Goal: Information Seeking & Learning: Learn about a topic

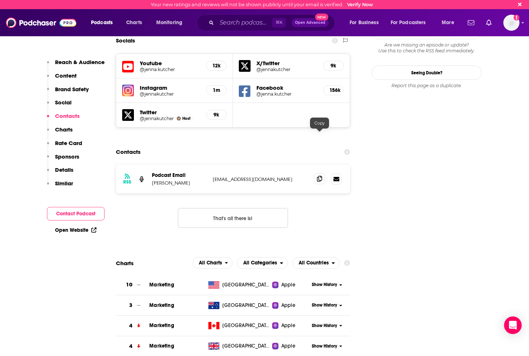
click at [319, 176] on icon at bounding box center [319, 179] width 5 height 6
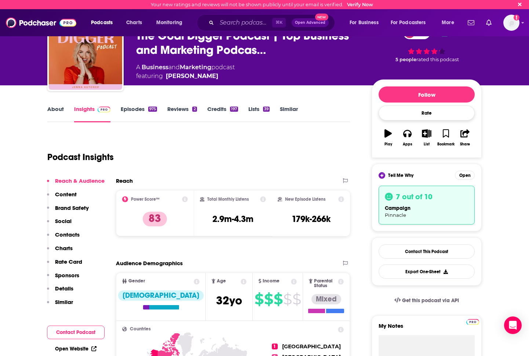
scroll to position [43, 0]
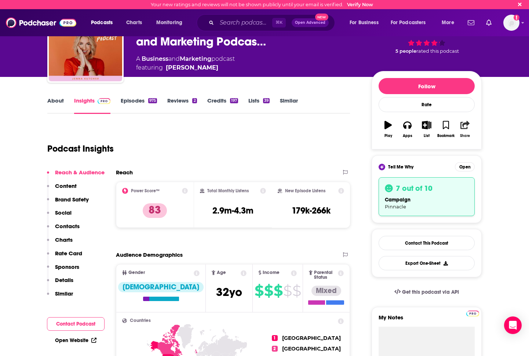
click at [470, 130] on button "Share" at bounding box center [464, 129] width 19 height 26
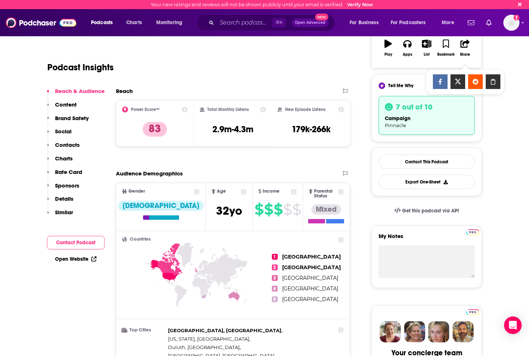
scroll to position [120, 0]
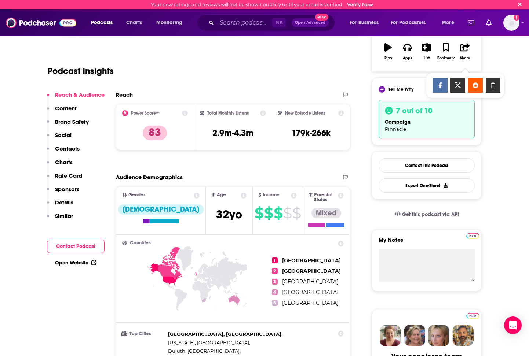
click at [289, 85] on div "Podcast Insights" at bounding box center [198, 69] width 303 height 43
click at [262, 112] on icon at bounding box center [263, 113] width 6 height 6
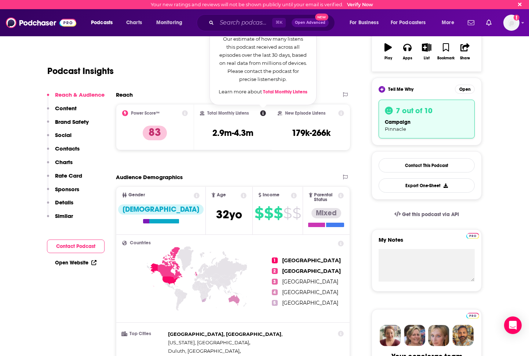
click at [331, 83] on div "Podcast Insights" at bounding box center [195, 66] width 297 height 37
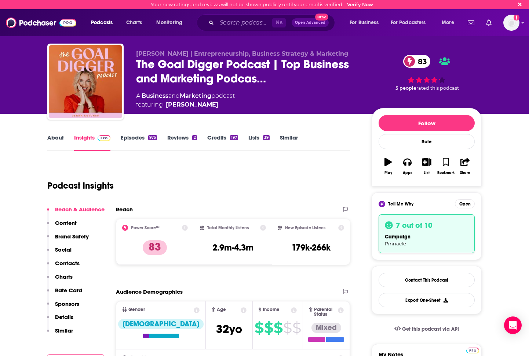
scroll to position [0, 0]
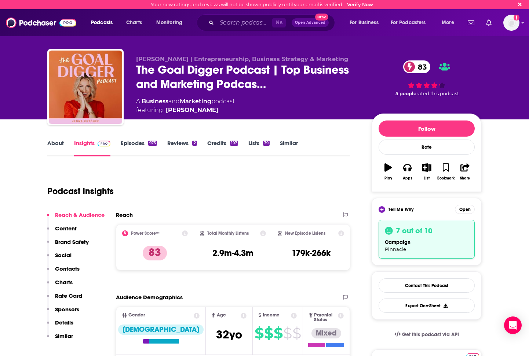
click at [425, 242] on div "campaign Pinnacle" at bounding box center [427, 246] width 84 height 14
click at [463, 210] on button "Open" at bounding box center [465, 209] width 20 height 9
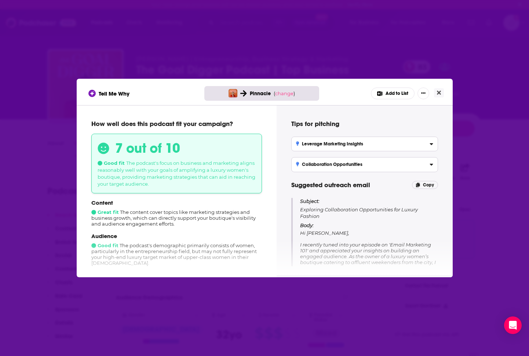
click at [128, 167] on div "7 out of 10 Good fit The podcast's focus on business and marketing aligns reaso…" at bounding box center [176, 164] width 171 height 60
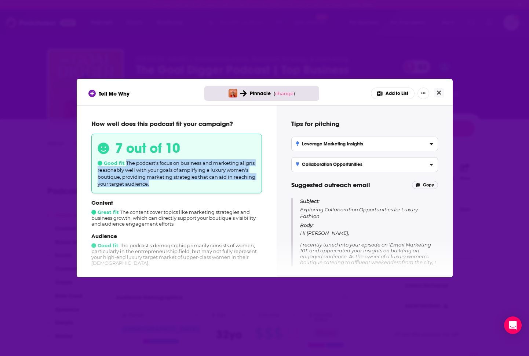
drag, startPoint x: 126, startPoint y: 163, endPoint x: 158, endPoint y: 189, distance: 41.5
click at [158, 189] on div "7 out of 10 Good fit The podcast's focus on business and marketing aligns reaso…" at bounding box center [176, 164] width 171 height 60
copy span "The podcast's focus on business and marketing aligns reasonably well with your …"
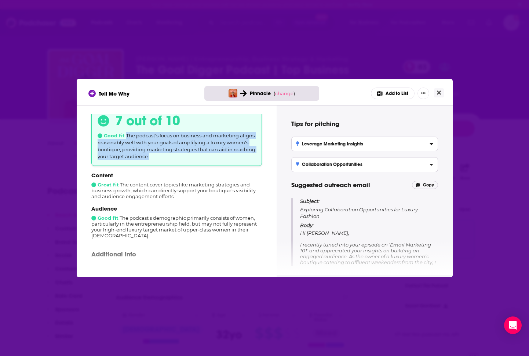
scroll to position [29, 0]
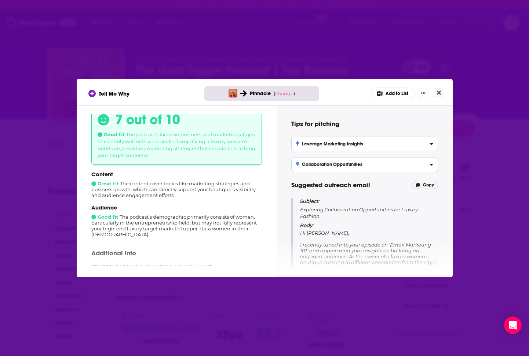
click at [155, 191] on div "Content Great fit The content cover topics like marketing strategies and busine…" at bounding box center [176, 185] width 171 height 28
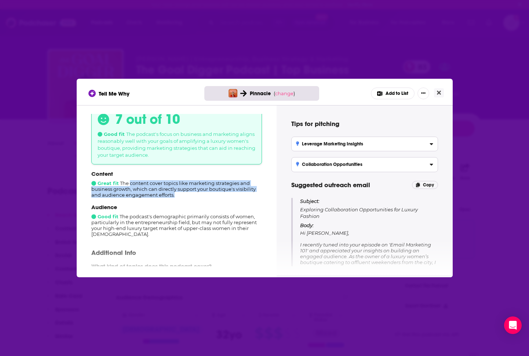
drag, startPoint x: 131, startPoint y: 185, endPoint x: 180, endPoint y: 197, distance: 50.5
click at [180, 197] on div "Content Great fit The content cover topics like marketing strategies and busine…" at bounding box center [176, 185] width 171 height 28
copy div "content cover topics like marketing strategies and business growth, which can d…"
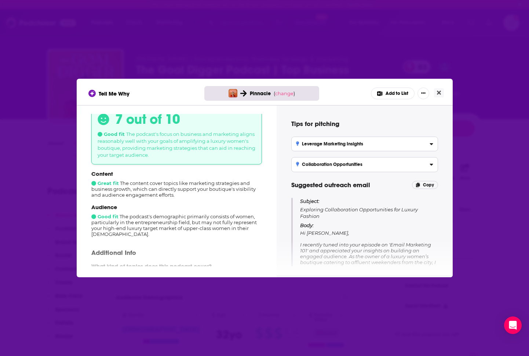
click at [466, 36] on div "Tell Me Why Pinnacle ( change ) Add to List How well does this podcast fit your…" at bounding box center [264, 178] width 529 height 356
click at [437, 95] on icon "Close" at bounding box center [439, 93] width 4 height 6
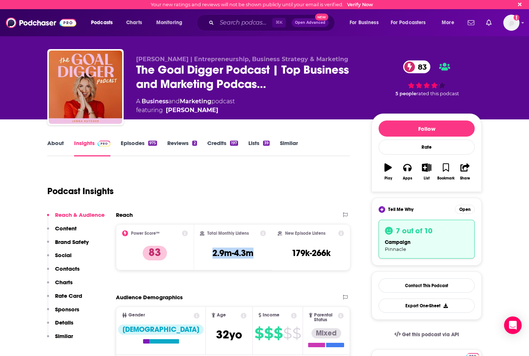
drag, startPoint x: 204, startPoint y: 251, endPoint x: 257, endPoint y: 253, distance: 53.2
click at [257, 253] on div "Total Monthly Listens 2.9m-4.3m" at bounding box center [233, 248] width 66 height 34
copy h3 "2.9m-4.3m"
click at [232, 23] on input "Search podcasts, credits, & more..." at bounding box center [244, 23] width 55 height 12
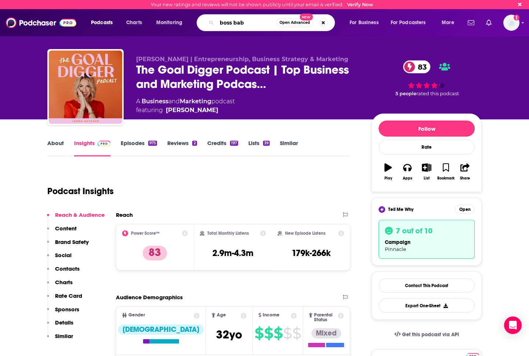
type input "boss babe"
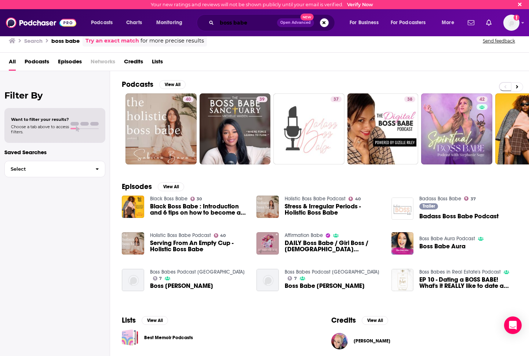
click at [235, 23] on input "boss babe" at bounding box center [247, 23] width 60 height 12
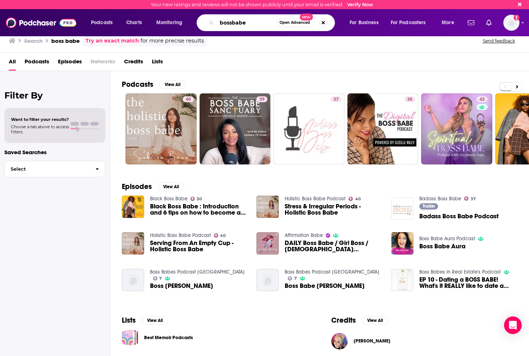
type input "bossbabe"
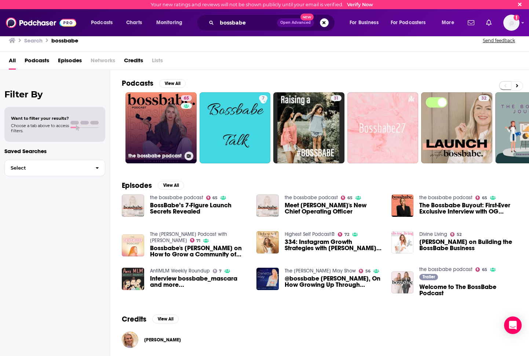
click at [151, 128] on link "65 the bossbabe podcast" at bounding box center [160, 127] width 71 height 71
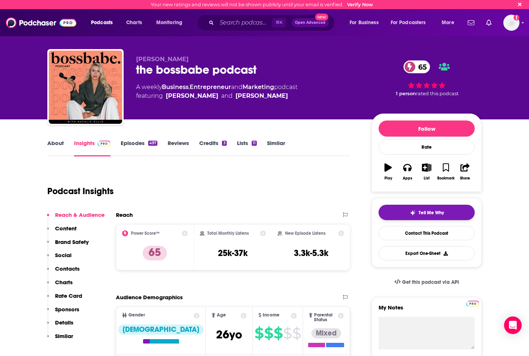
click at [417, 210] on button "Tell Me Why" at bounding box center [426, 212] width 96 height 15
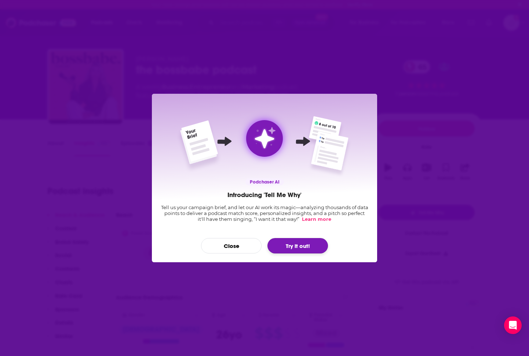
click at [306, 247] on button "Try it out!" at bounding box center [297, 245] width 61 height 15
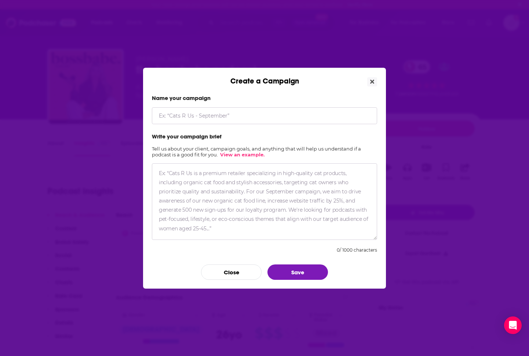
click at [219, 117] on input "Create a Campaign" at bounding box center [264, 115] width 225 height 17
click at [278, 117] on input "Create a Campaign" at bounding box center [264, 115] width 225 height 17
click at [287, 147] on form "Name your campaign Write your campaign brief Tell us about your client, campaig…" at bounding box center [264, 188] width 225 height 186
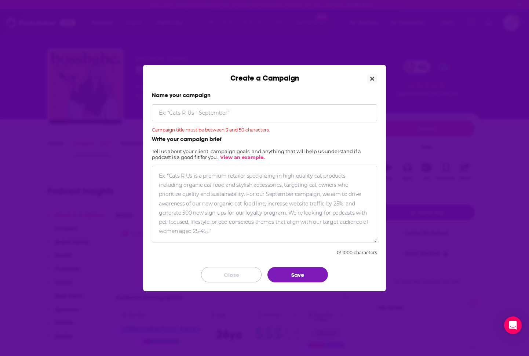
click at [235, 274] on button "Close" at bounding box center [231, 274] width 61 height 15
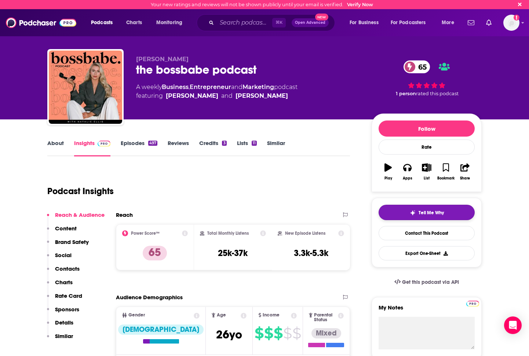
click at [424, 213] on span "Tell Me Why" at bounding box center [430, 213] width 25 height 6
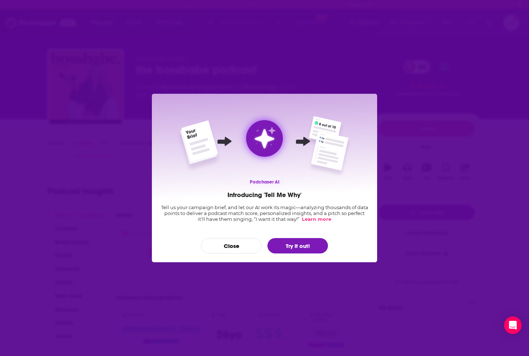
click at [434, 74] on div "Podchaser AI Introducing 'Tell Me Why' Tell us your campaign brief, and let our…" at bounding box center [264, 178] width 529 height 356
click at [280, 77] on div "Podchaser AI Introducing 'Tell Me Why' Tell us your campaign brief, and let our…" at bounding box center [264, 178] width 529 height 356
click at [235, 247] on button "Close" at bounding box center [231, 245] width 61 height 15
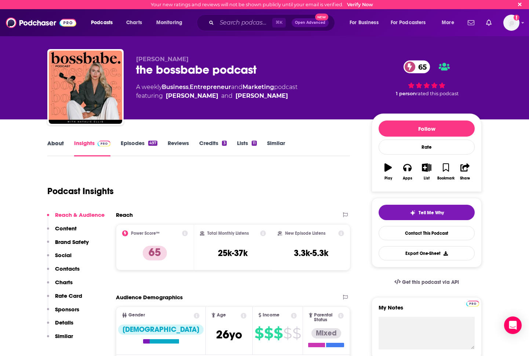
click at [67, 143] on div "About" at bounding box center [60, 148] width 27 height 17
click at [57, 144] on link "About" at bounding box center [55, 148] width 17 height 17
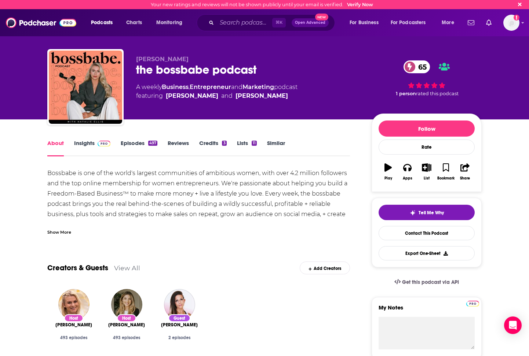
click at [334, 213] on div "Bossbabe is one of the world's largest communities of ambitious women, with ove…" at bounding box center [198, 199] width 303 height 62
click at [330, 214] on div "Bossbabe is one of the world's largest communities of ambitious women, with ove…" at bounding box center [198, 199] width 303 height 62
click at [191, 199] on div "Bossbabe is one of the world's largest communities of ambitious women, with ove…" at bounding box center [198, 199] width 303 height 62
click at [431, 211] on span "Tell Me Why" at bounding box center [430, 213] width 25 height 6
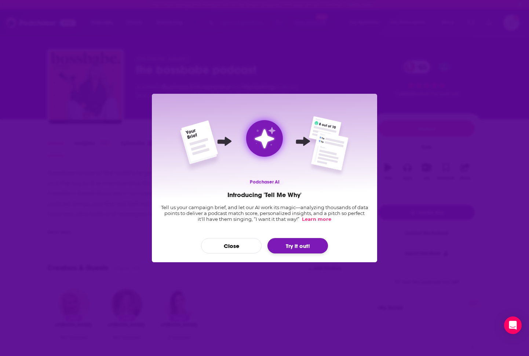
click at [282, 248] on button "Try it out!" at bounding box center [297, 245] width 61 height 15
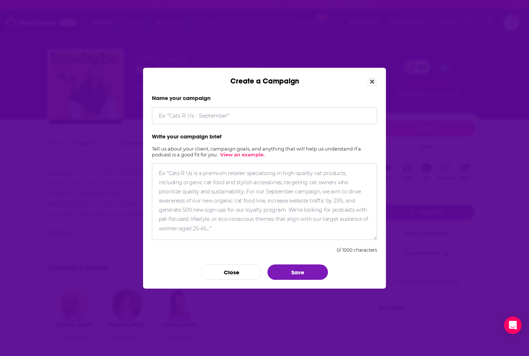
click at [300, 224] on textarea "Create a Campaign" at bounding box center [264, 202] width 225 height 77
click at [241, 155] on link "View an example." at bounding box center [242, 155] width 44 height 6
click at [228, 119] on input "Create a Campaign" at bounding box center [264, 115] width 225 height 17
type input "x"
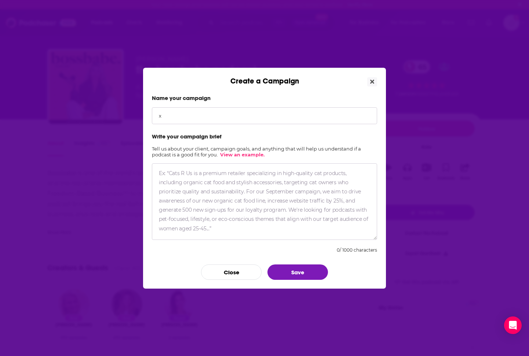
click at [197, 212] on textarea "Create a Campaign" at bounding box center [264, 202] width 225 height 77
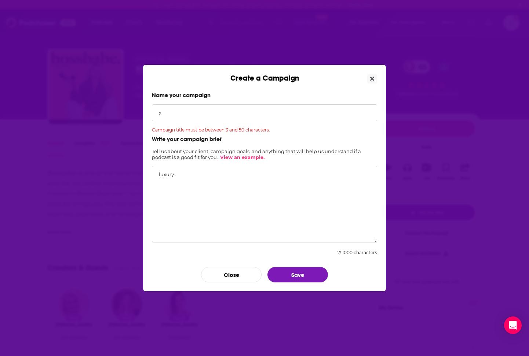
type textarea "luxury"
click at [247, 119] on input "x" at bounding box center [264, 113] width 225 height 17
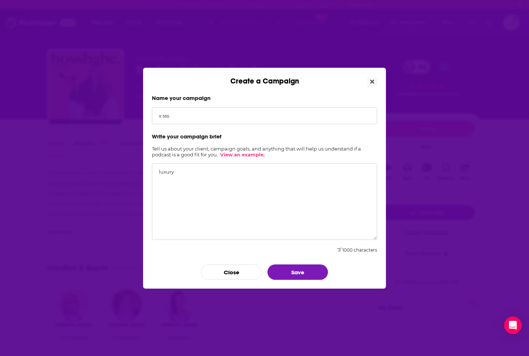
type input "x sss"
click at [230, 157] on link "View an example." at bounding box center [242, 155] width 44 height 6
click at [273, 171] on textarea "luxury" at bounding box center [264, 202] width 225 height 77
click at [290, 277] on button "Save" at bounding box center [297, 272] width 61 height 15
click at [211, 179] on textarea "luxury boutique aiming to target their consumers, talk about women in business,…" at bounding box center [264, 202] width 225 height 77
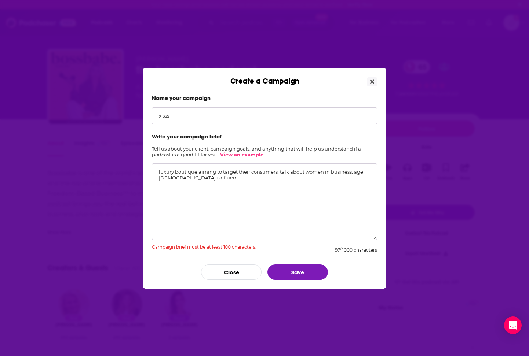
click at [353, 174] on textarea "luxury boutique aiming to target their consumers, talk about women in business,…" at bounding box center [264, 202] width 225 height 77
click at [289, 177] on textarea "luxury boutique aiming to target their consumers, talk about women in business.…" at bounding box center [264, 202] width 225 height 77
type textarea "luxury boutique aiming to target their consumers, talk about women in business.…"
click at [285, 274] on button "Save" at bounding box center [297, 272] width 61 height 15
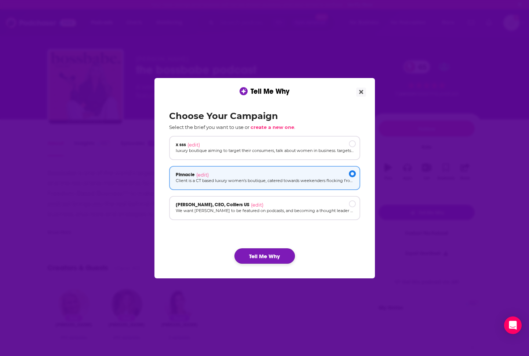
click at [265, 262] on button "Tell Me Why" at bounding box center [264, 256] width 61 height 15
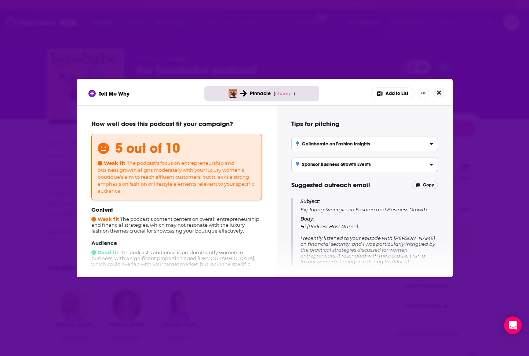
click at [442, 94] on button "Close" at bounding box center [439, 92] width 10 height 9
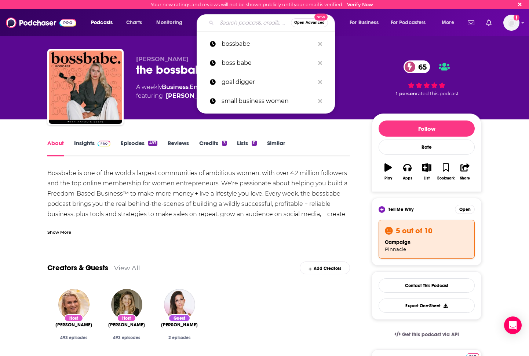
click at [231, 22] on input "Search podcasts, credits, & more..." at bounding box center [254, 23] width 74 height 12
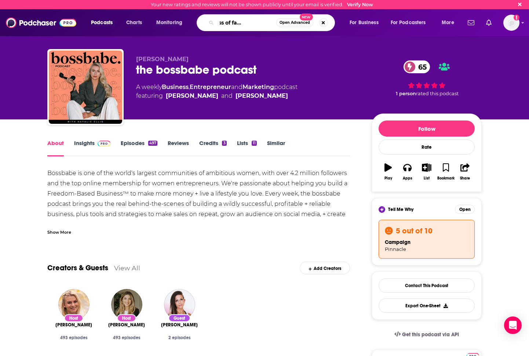
type input "the business of fashion podcast"
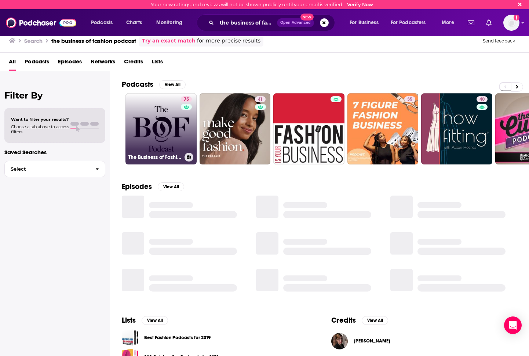
click at [166, 129] on link "75 The Business of Fashion Podcast" at bounding box center [160, 129] width 71 height 71
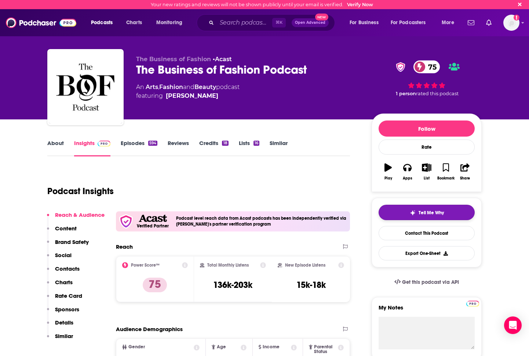
click at [437, 220] on button "Tell Me Why" at bounding box center [426, 212] width 96 height 15
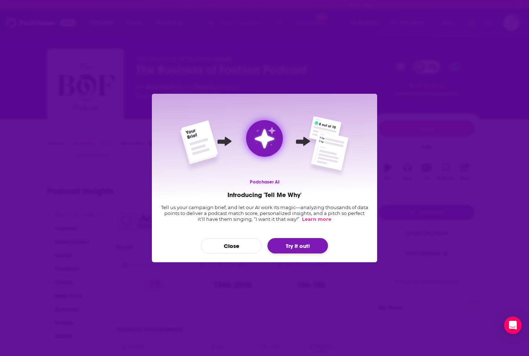
click at [306, 241] on button "Try it out!" at bounding box center [297, 245] width 61 height 15
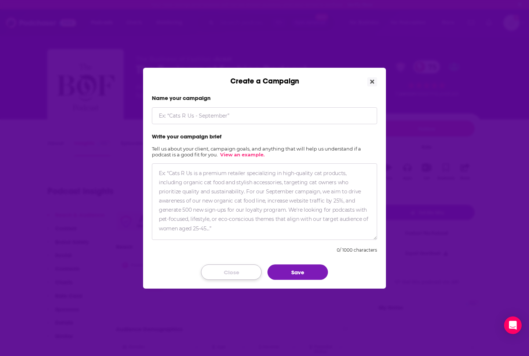
click at [236, 278] on button "Close" at bounding box center [231, 272] width 61 height 15
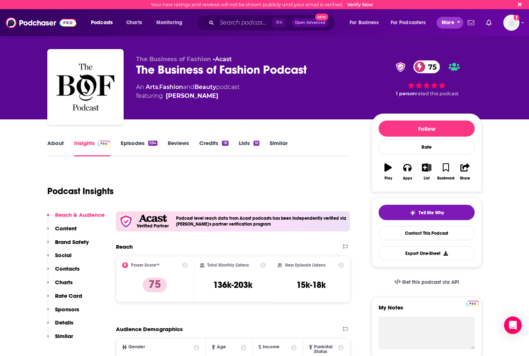
click at [446, 21] on span "More" at bounding box center [448, 23] width 12 height 10
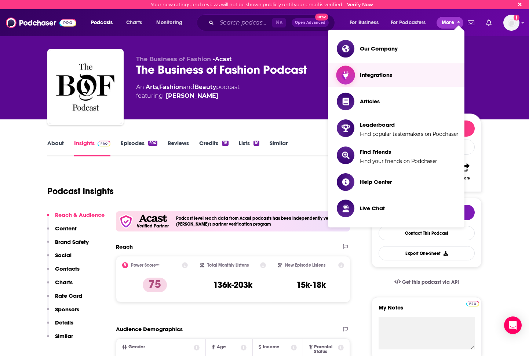
click at [360, 78] on span "Integrations" at bounding box center [376, 75] width 32 height 12
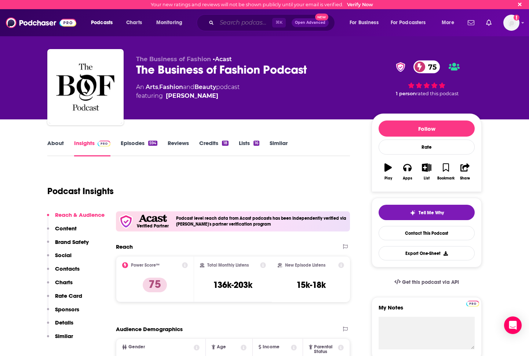
click at [223, 23] on input "Search podcasts, credits, & more..." at bounding box center [244, 23] width 55 height 12
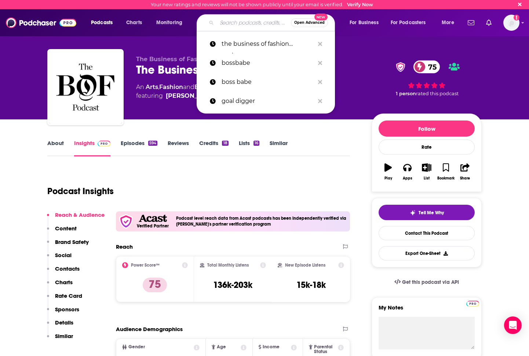
paste input "[MEDICAL_DATA] Podcast | Shopping, Color Palettes, Fashion, Wardrobe, Outfits, …"
type input "[MEDICAL_DATA] Podcast | Shopping, Color Palettes, Fashion, Wardrobe, Outfits, …"
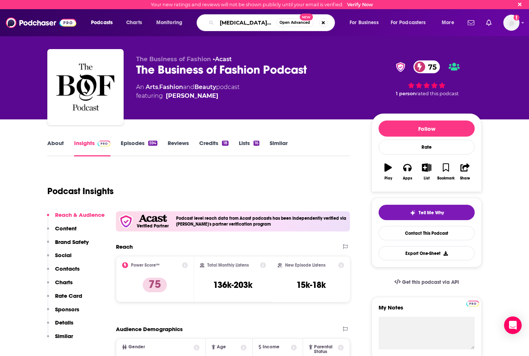
scroll to position [0, 169]
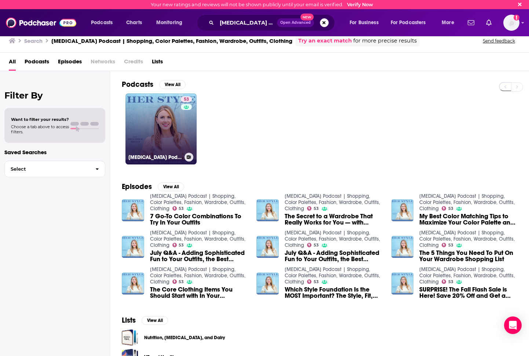
click at [154, 132] on link "53 [MEDICAL_DATA] Podcast | Shopping, Color Palettes, Fashion, Wardrobe, Outfit…" at bounding box center [160, 129] width 71 height 71
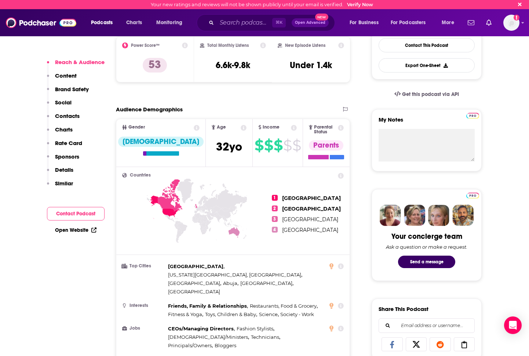
scroll to position [189, 0]
